Goal: Task Accomplishment & Management: Use online tool/utility

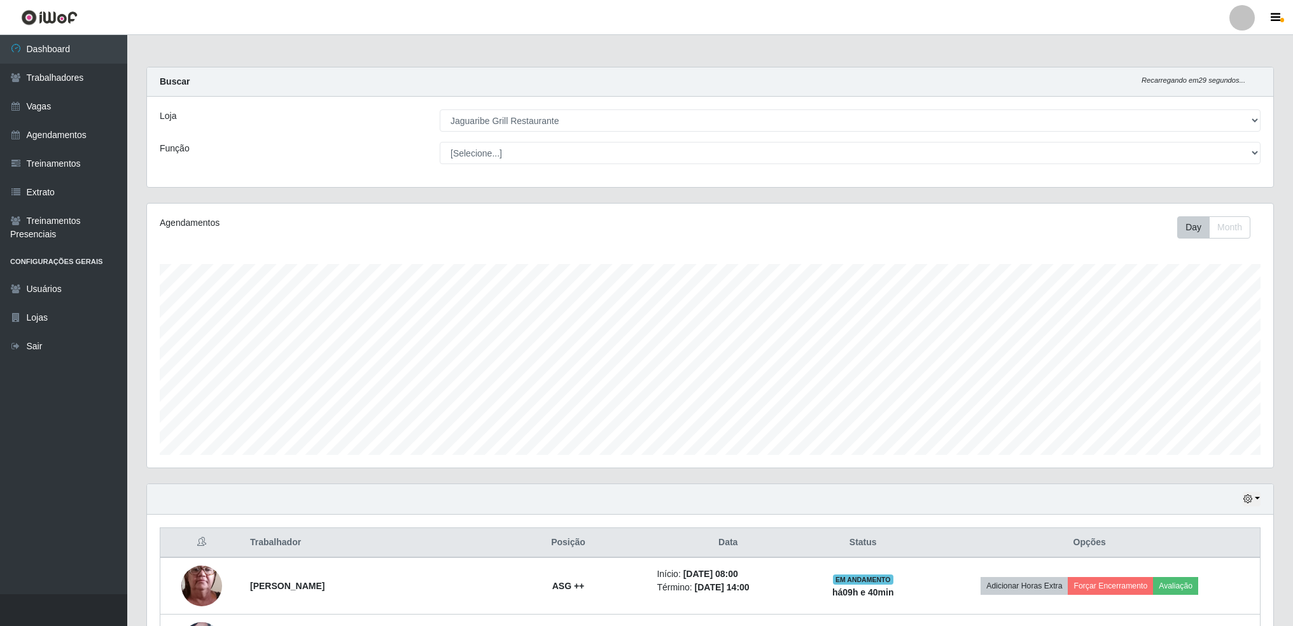
select select "311"
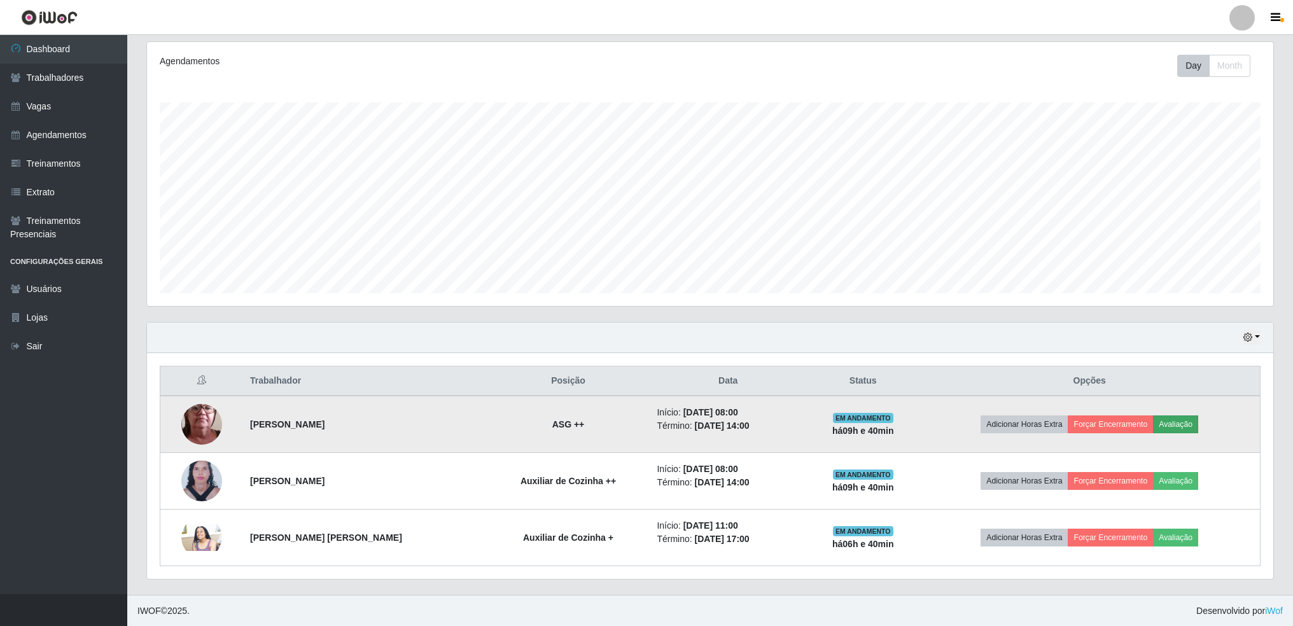
scroll to position [264, 1127]
click at [1113, 425] on button "Forçar Encerramento" at bounding box center [1110, 425] width 85 height 18
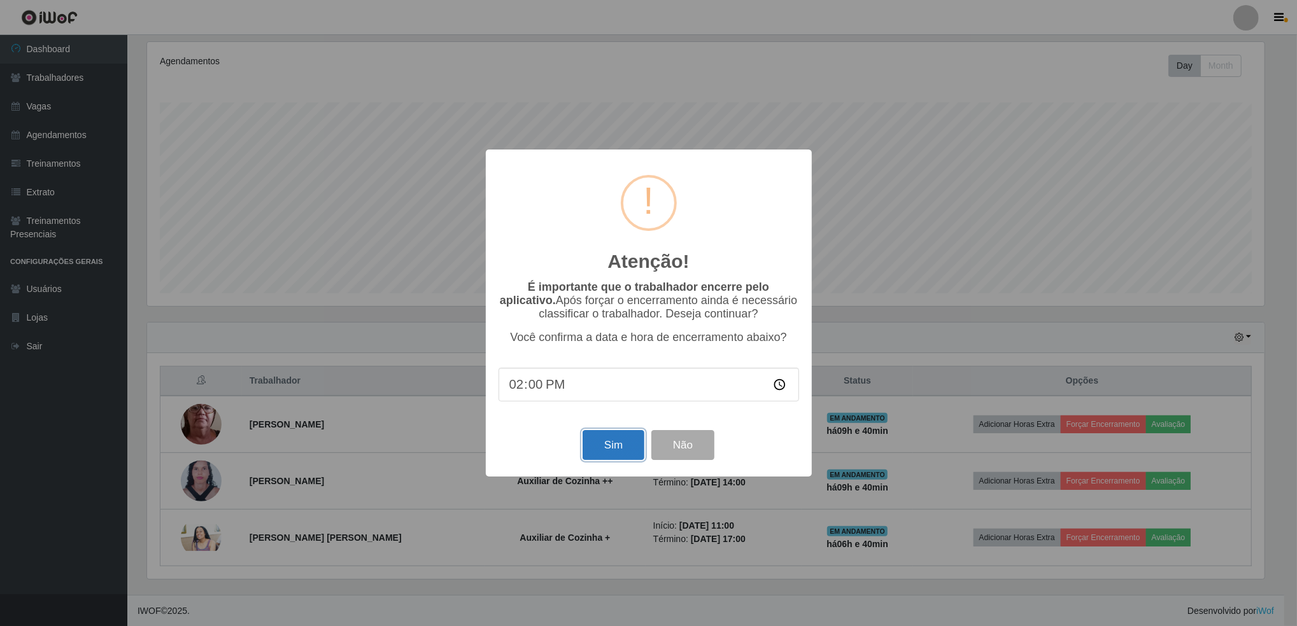
click at [619, 446] on button "Sim" at bounding box center [613, 445] width 62 height 30
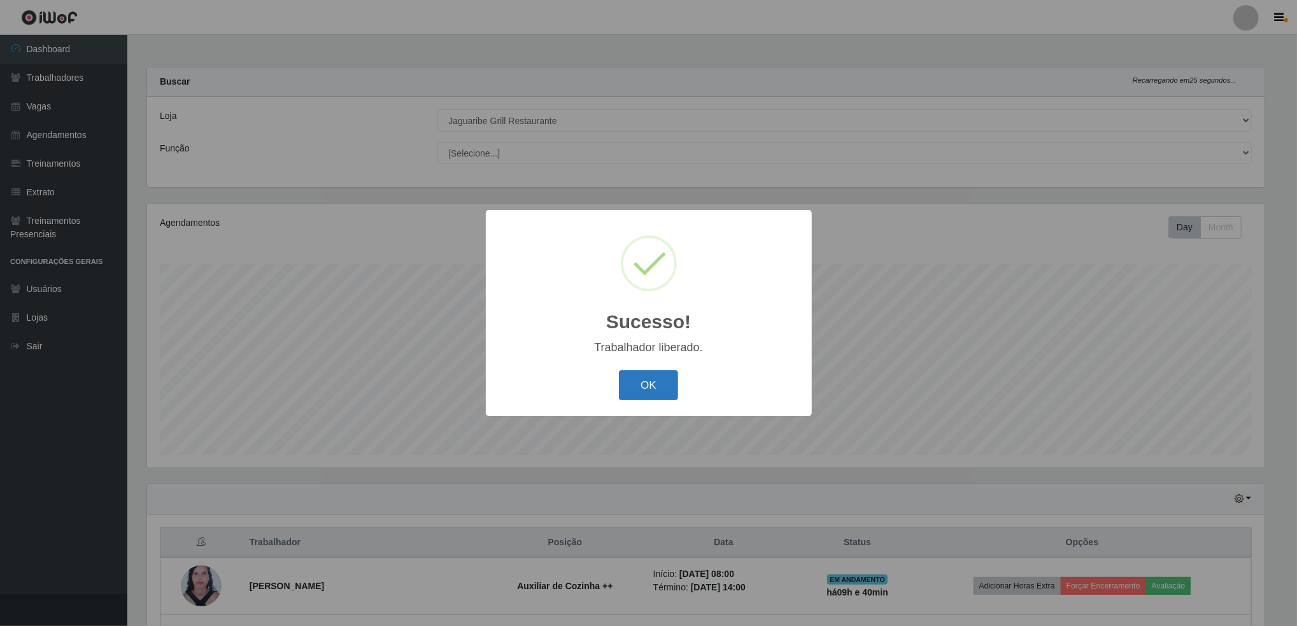
click at [661, 388] on button "OK" at bounding box center [648, 385] width 59 height 30
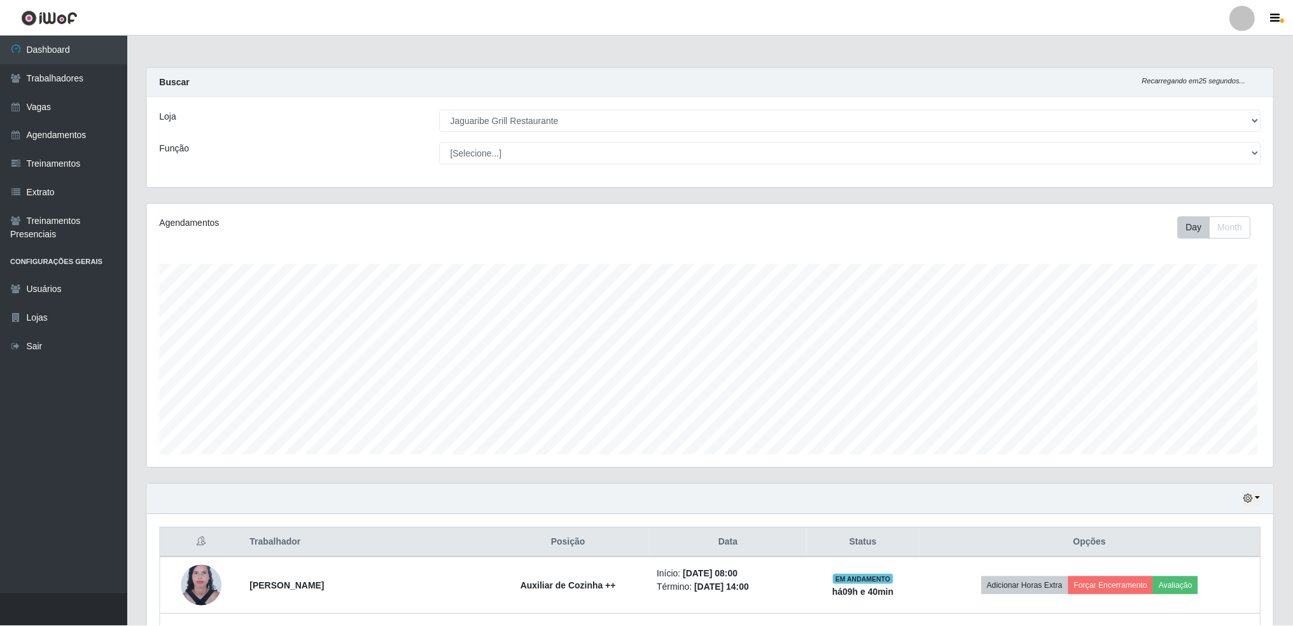
scroll to position [264, 1127]
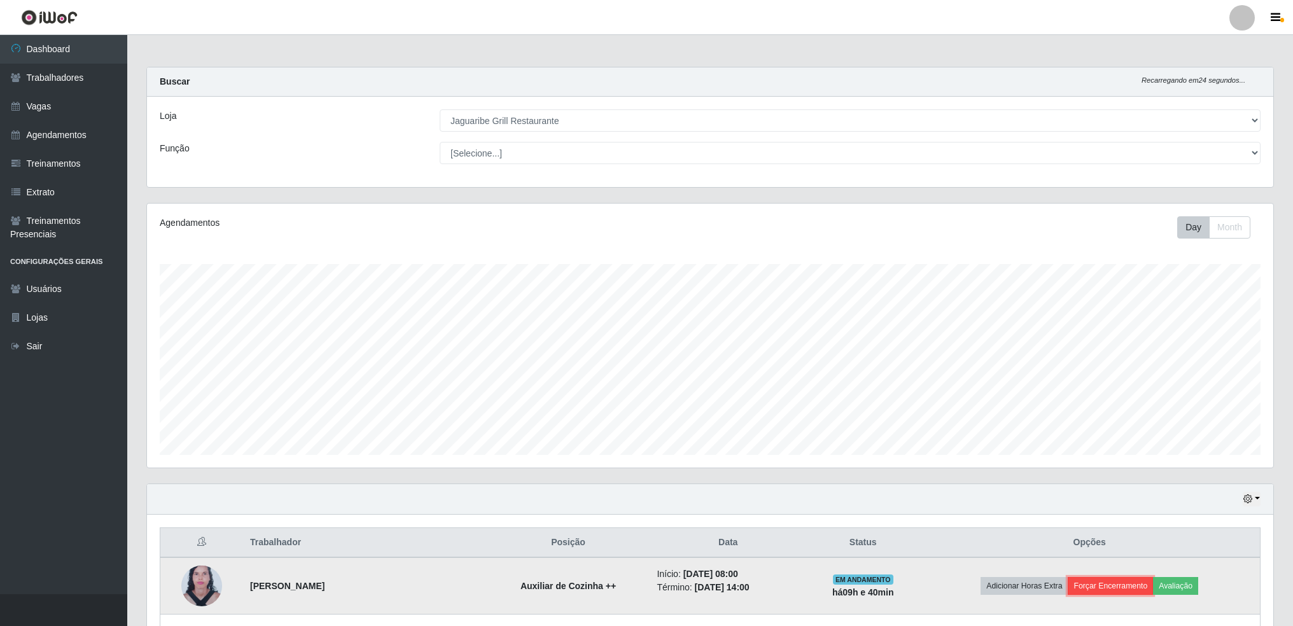
click at [1111, 582] on button "Forçar Encerramento" at bounding box center [1110, 586] width 85 height 18
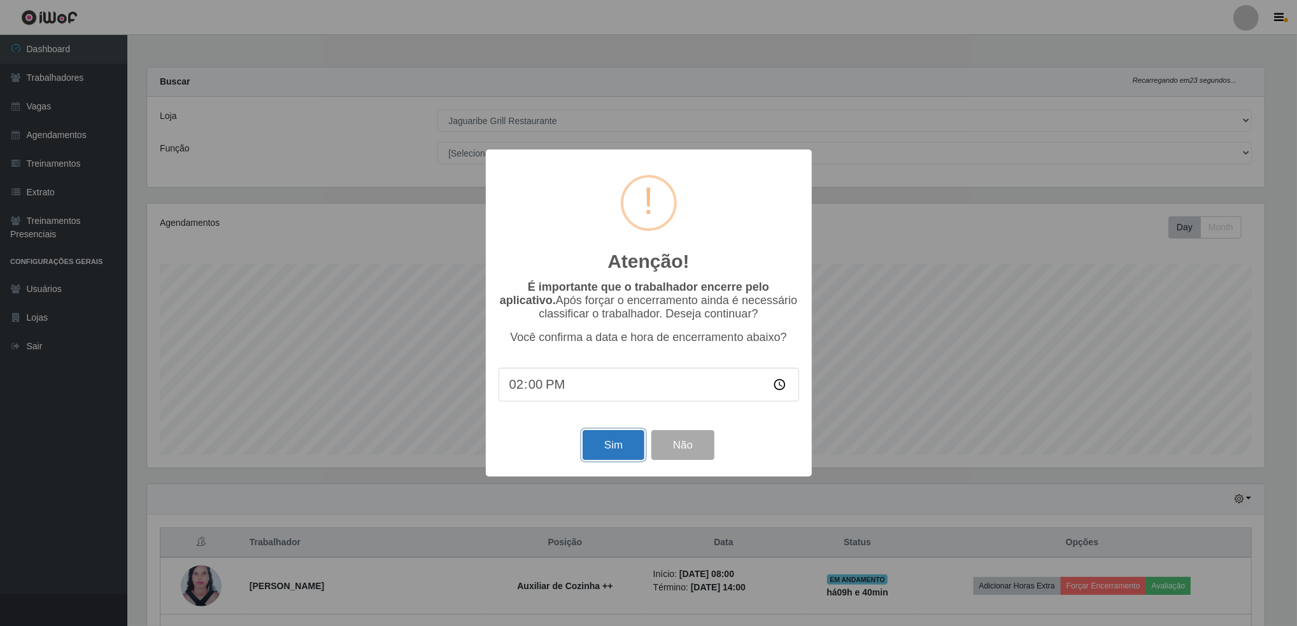
click at [617, 446] on button "Sim" at bounding box center [613, 445] width 62 height 30
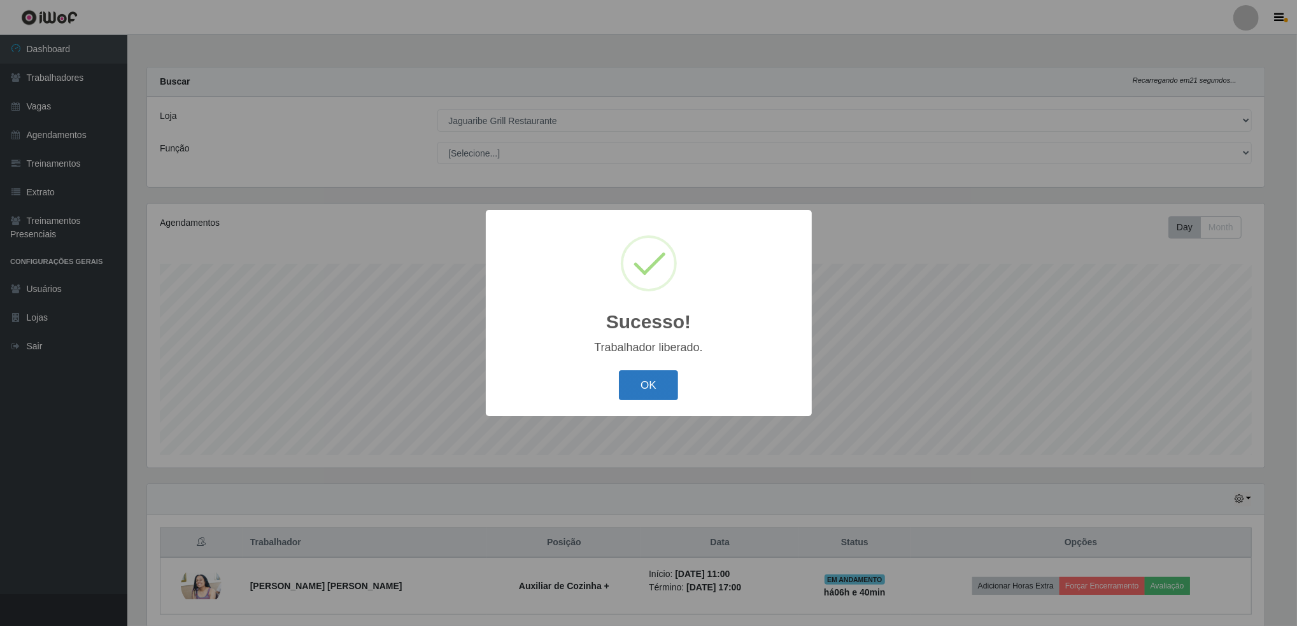
click at [650, 384] on button "OK" at bounding box center [648, 385] width 59 height 30
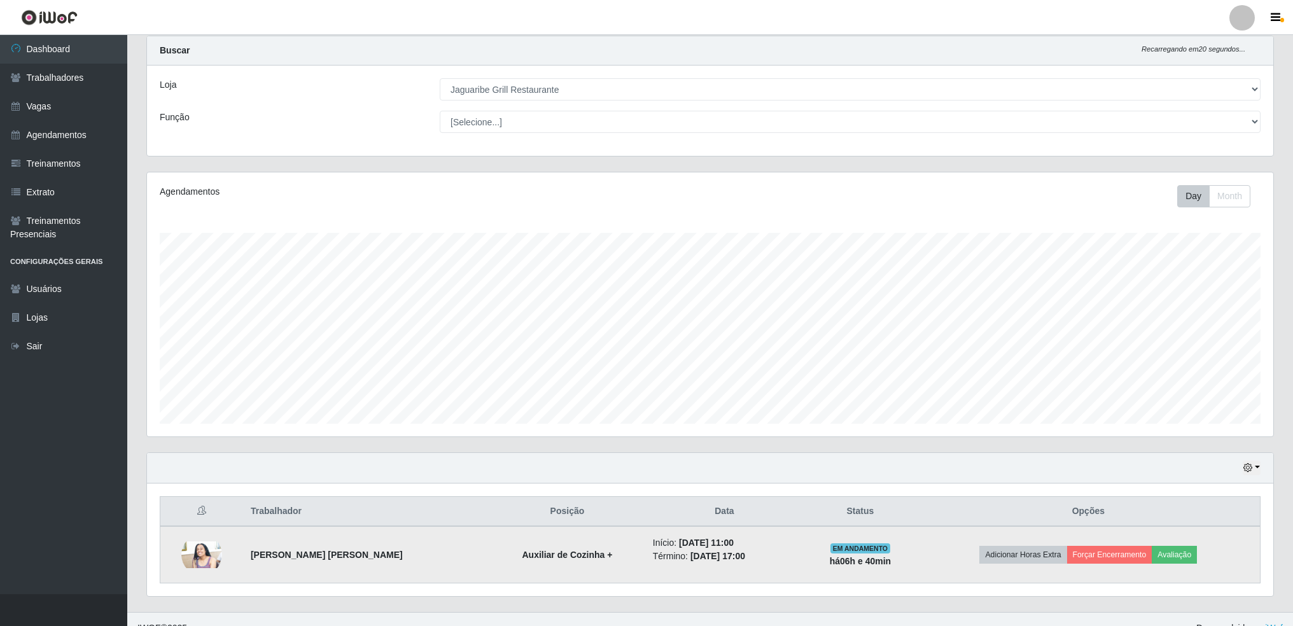
scroll to position [48, 0]
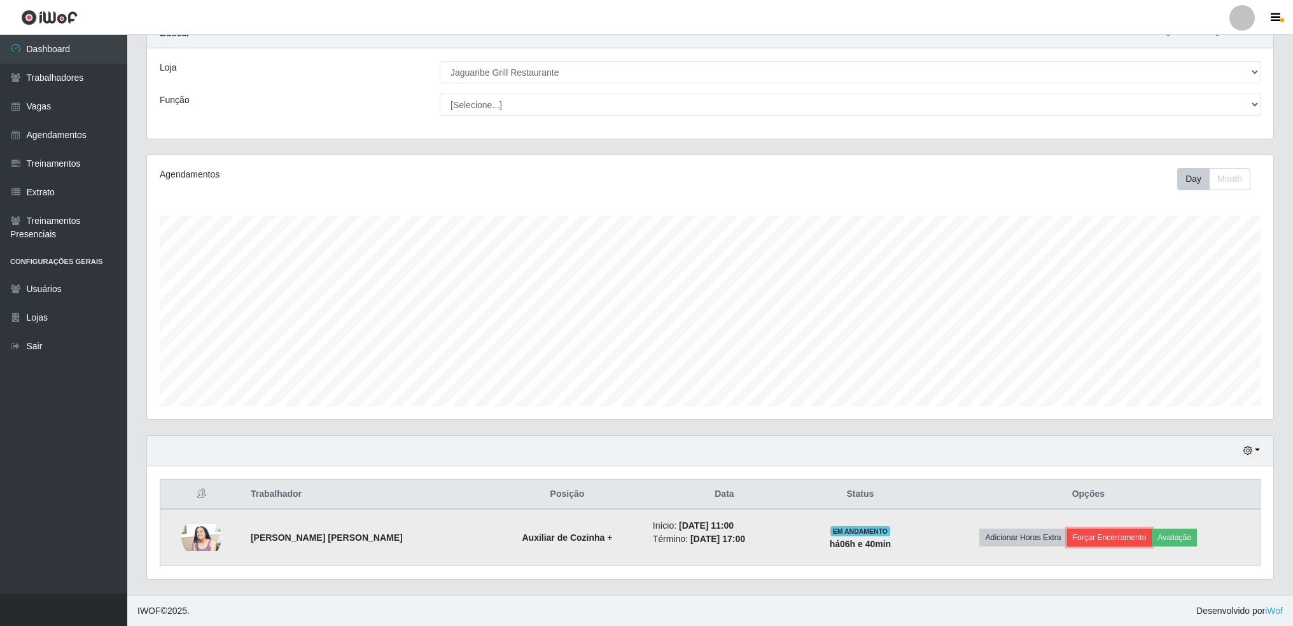
click at [1098, 542] on button "Forçar Encerramento" at bounding box center [1109, 538] width 85 height 18
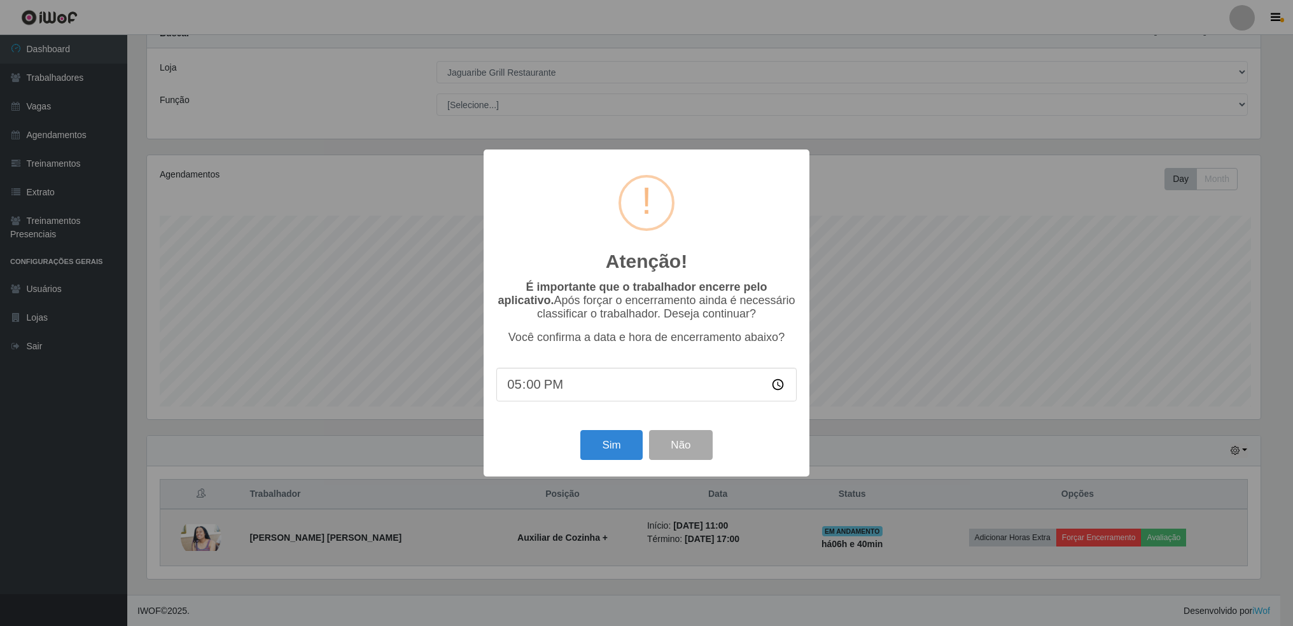
scroll to position [264, 1116]
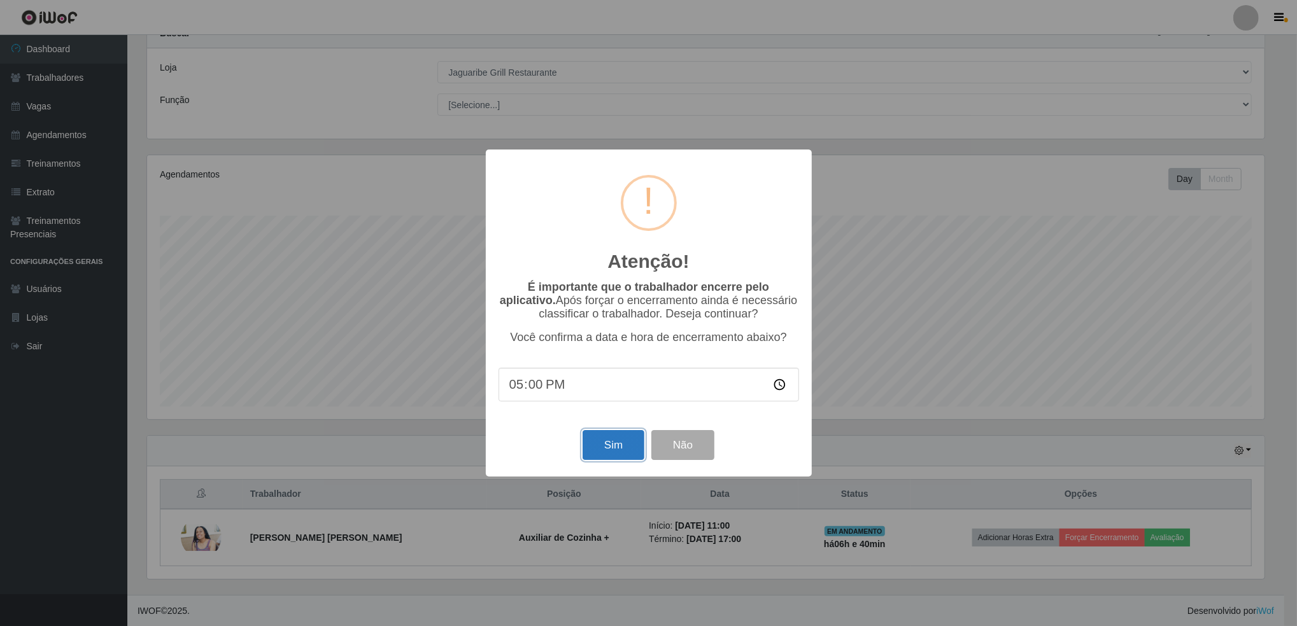
click at [625, 447] on button "Sim" at bounding box center [613, 445] width 62 height 30
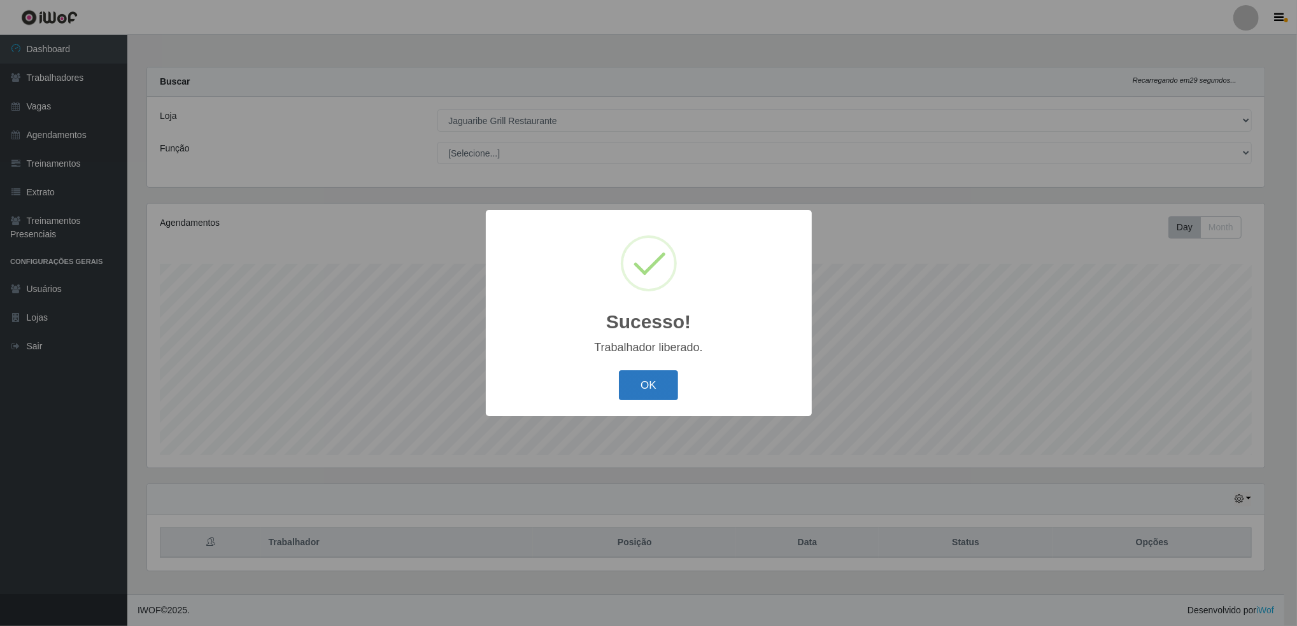
click at [654, 390] on button "OK" at bounding box center [648, 385] width 59 height 30
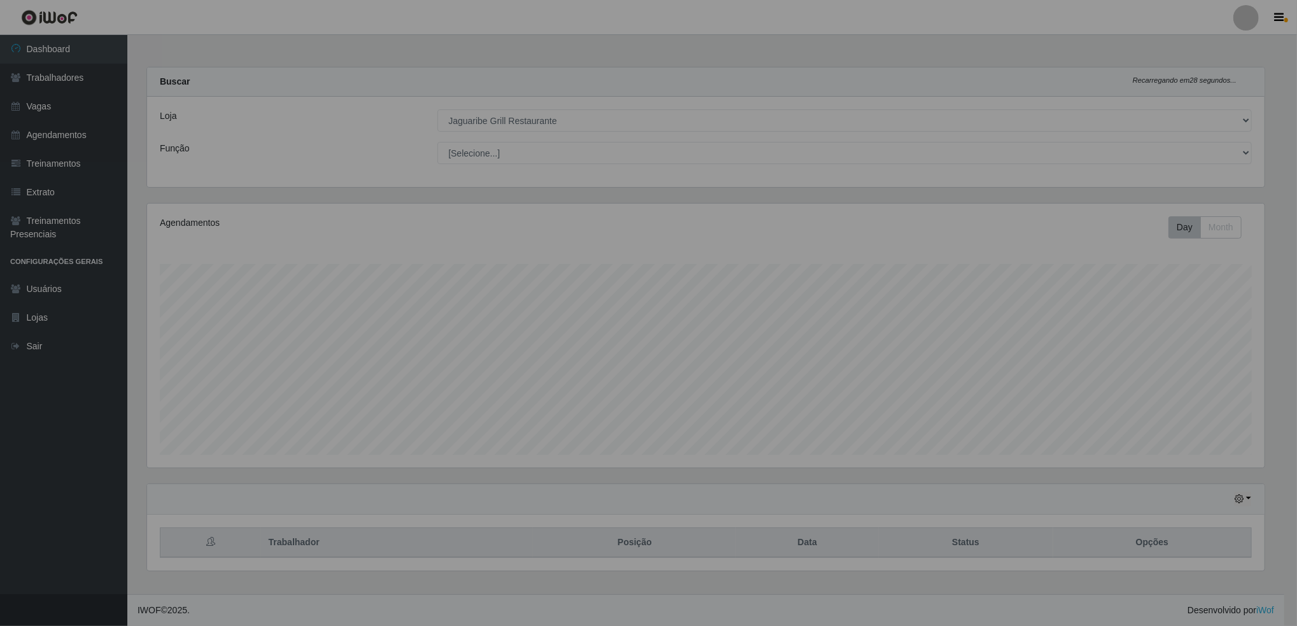
scroll to position [264, 1130]
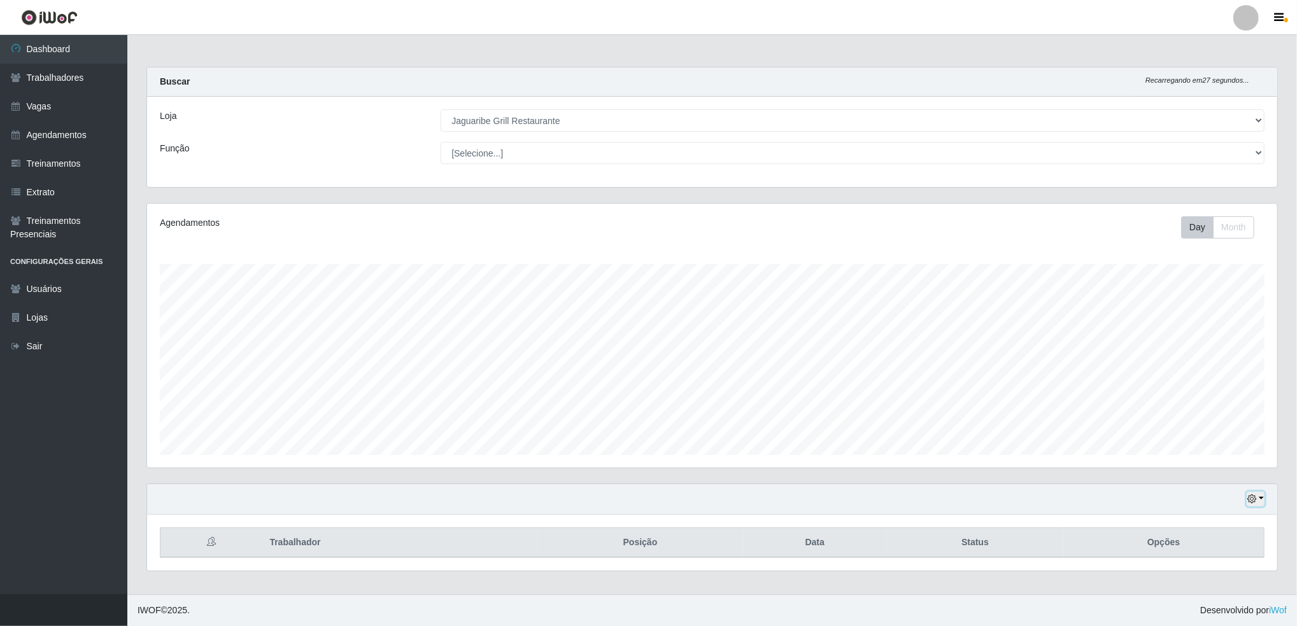
click at [1253, 494] on button "button" at bounding box center [1255, 499] width 18 height 15
click at [1207, 426] on button "3 dias" at bounding box center [1212, 425] width 101 height 27
